Goal: Find specific page/section: Find specific page/section

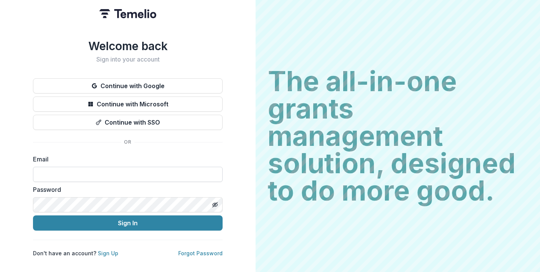
click at [115, 171] on input at bounding box center [128, 174] width 190 height 15
type input "**********"
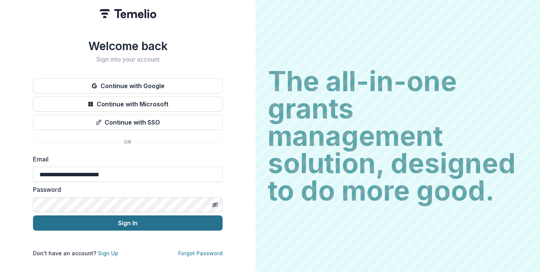
click at [97, 219] on button "Sign In" at bounding box center [128, 222] width 190 height 15
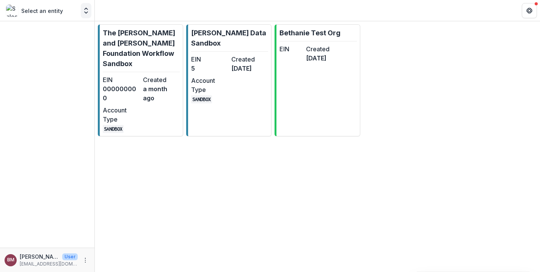
click at [85, 7] on icon "Open entity switcher" at bounding box center [86, 11] width 8 height 8
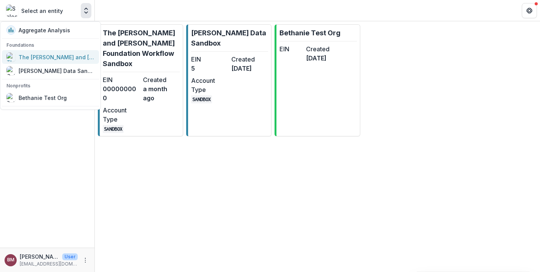
click at [54, 58] on div "The [PERSON_NAME] and [PERSON_NAME] Foundation Workflow Sandbox" at bounding box center [57, 57] width 76 height 8
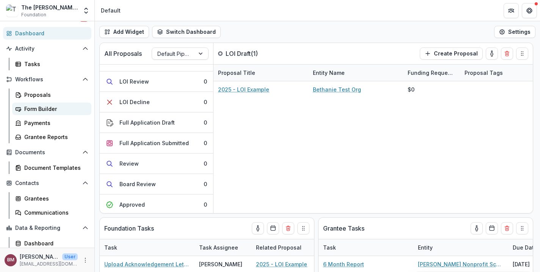
scroll to position [53, 0]
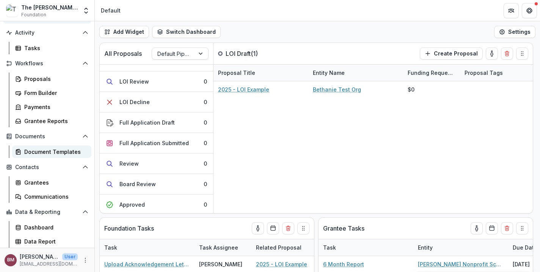
click at [52, 151] on div "Document Templates" at bounding box center [54, 152] width 61 height 8
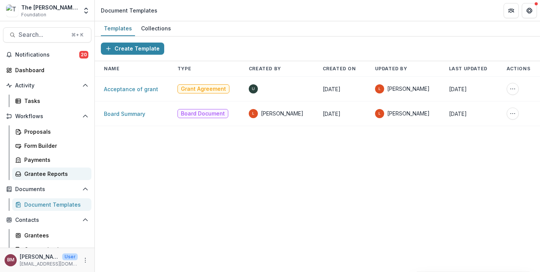
scroll to position [53, 0]
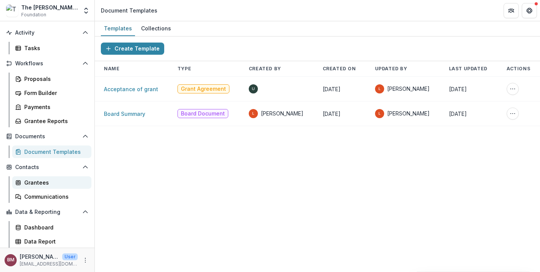
click at [35, 179] on div "Grantees" at bounding box center [54, 182] width 61 height 8
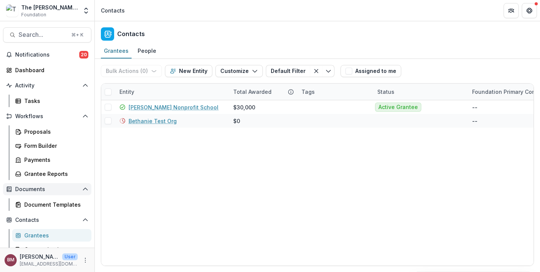
scroll to position [53, 0]
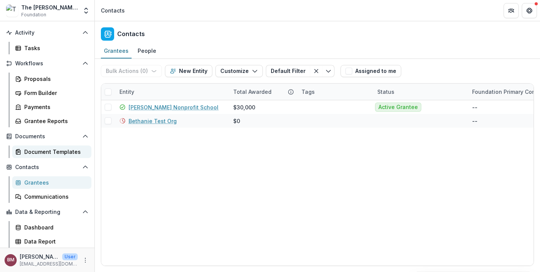
click at [56, 153] on div "Document Templates" at bounding box center [54, 152] width 61 height 8
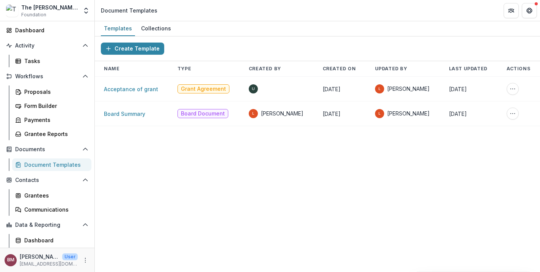
scroll to position [47, 0]
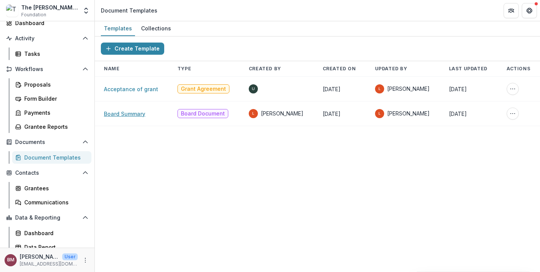
click at [125, 114] on link "Board Summary" at bounding box center [124, 113] width 41 height 6
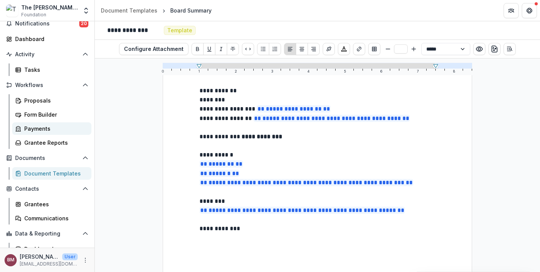
scroll to position [53, 0]
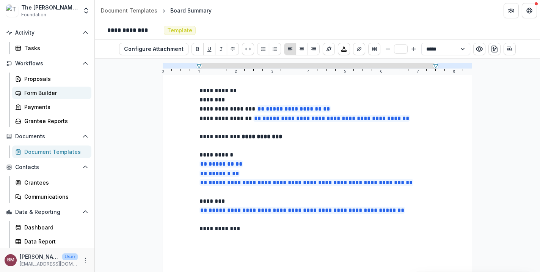
click at [35, 88] on link "Form Builder" at bounding box center [51, 92] width 79 height 13
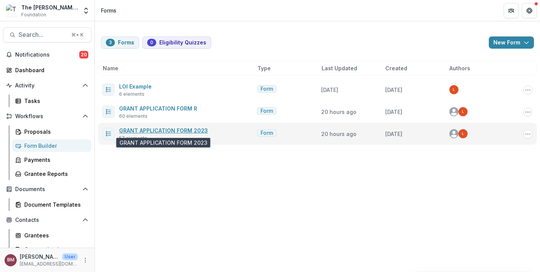
click at [173, 129] on link "GRANT APPLICATION FORM 2023" at bounding box center [163, 130] width 89 height 6
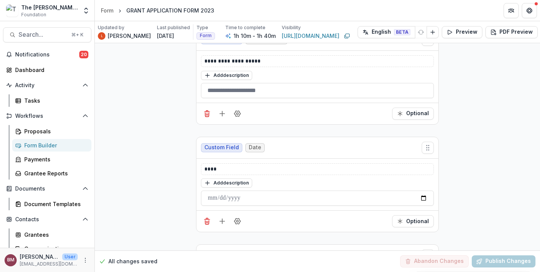
scroll to position [7227, 0]
